Goal: Task Accomplishment & Management: Use online tool/utility

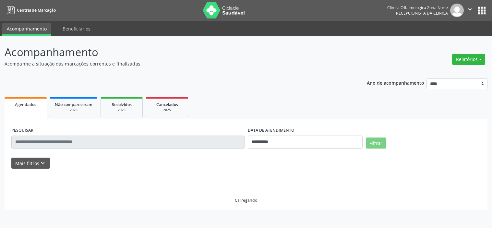
select select "*"
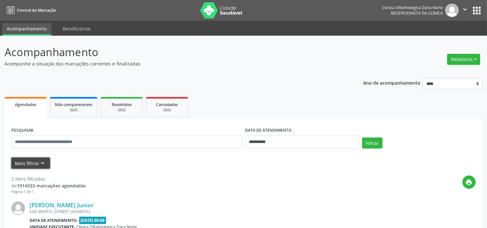
click at [44, 163] on icon "keyboard_arrow_down" at bounding box center [42, 163] width 7 height 7
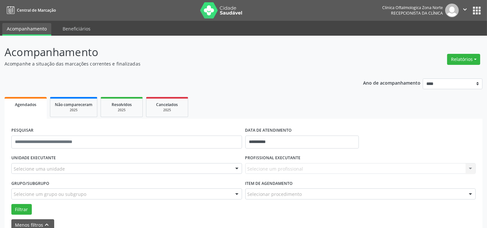
click at [91, 169] on div "Selecione uma unidade" at bounding box center [126, 168] width 231 height 11
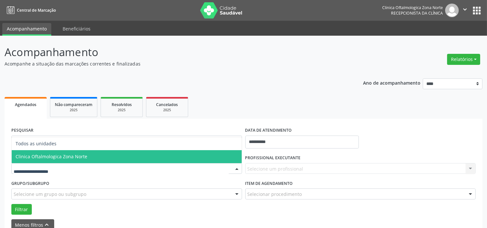
click at [91, 154] on span "Clinica Oftalmologica Zona Norte" at bounding box center [127, 156] width 230 height 13
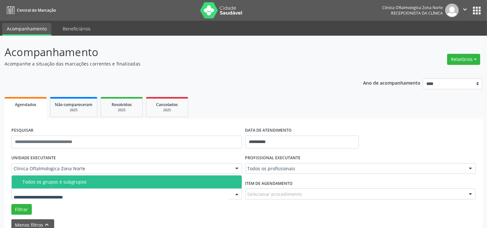
click at [85, 184] on div "Todos os grupos e subgrupos" at bounding box center [129, 181] width 215 height 5
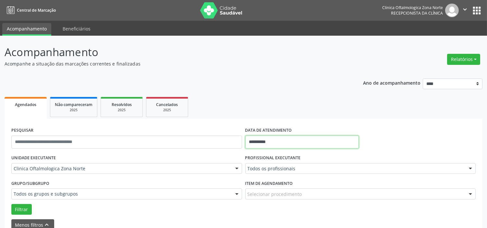
click at [291, 143] on input "**********" at bounding box center [302, 142] width 114 height 13
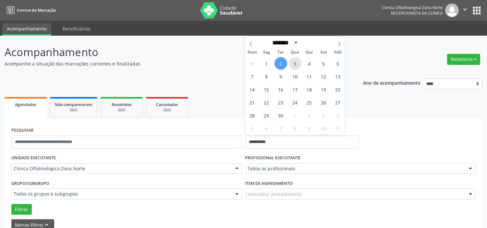
click at [296, 65] on span "3" at bounding box center [295, 63] width 13 height 13
type input "**********"
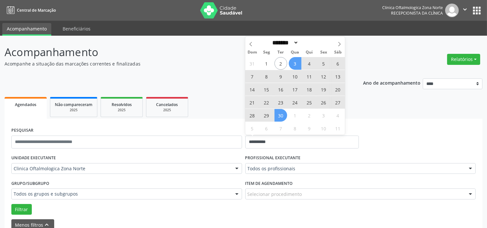
click at [283, 114] on span "30" at bounding box center [280, 115] width 13 height 13
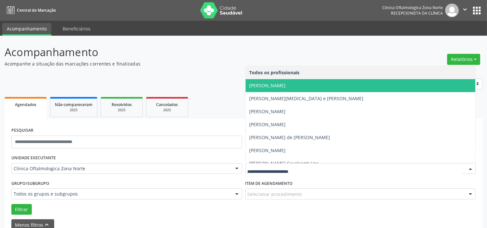
click at [273, 86] on span "[PERSON_NAME]" at bounding box center [267, 85] width 36 height 6
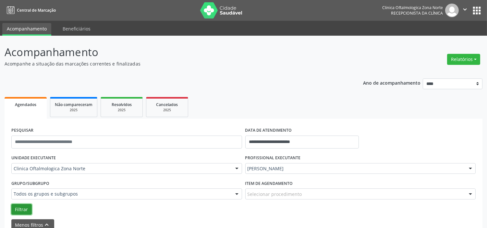
click at [25, 206] on button "Filtrar" at bounding box center [21, 209] width 20 height 11
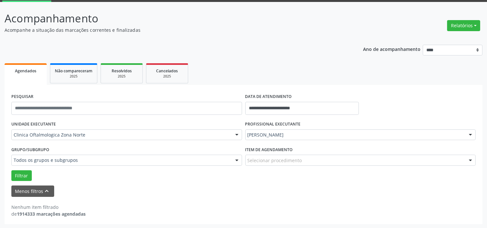
click at [281, 130] on div "[PERSON_NAME]" at bounding box center [360, 134] width 231 height 11
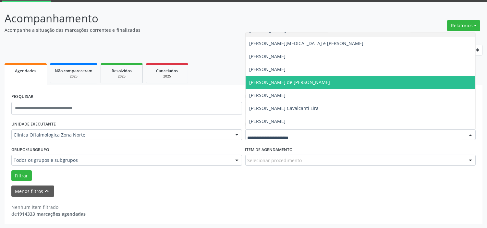
scroll to position [33, 0]
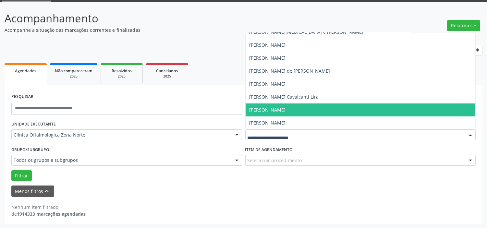
click at [274, 111] on span "[PERSON_NAME]" at bounding box center [267, 110] width 36 height 6
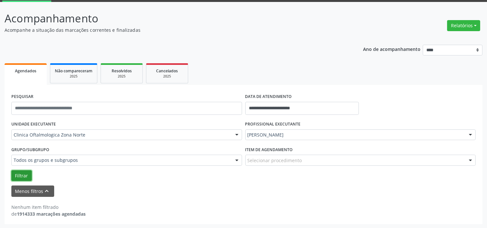
click at [30, 177] on button "Filtrar" at bounding box center [21, 175] width 20 height 11
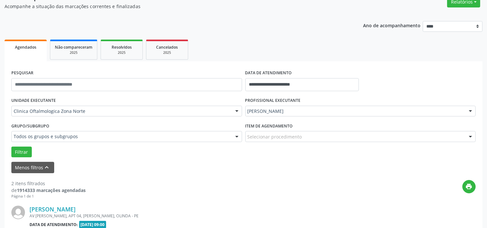
scroll to position [0, 0]
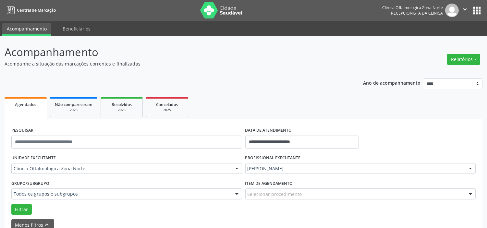
click at [466, 7] on icon "" at bounding box center [464, 9] width 7 height 7
click at [449, 38] on link "Sair" at bounding box center [448, 39] width 45 height 9
